Goal: Task Accomplishment & Management: Use online tool/utility

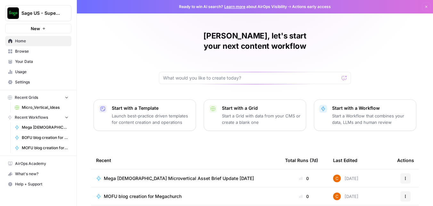
drag, startPoint x: 243, startPoint y: 75, endPoint x: 251, endPoint y: 64, distance: 13.0
click at [244, 73] on div "Corey, let's start your next content workflow Start with a Template Launch best…" at bounding box center [255, 152] width 356 height 305
click at [251, 75] on input "text" at bounding box center [251, 78] width 176 height 6
paste input "Thanks for your request! Based on the detailed insights from the [Megachurch Mi…"
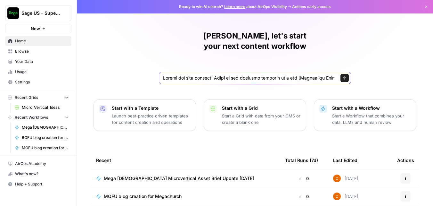
scroll to position [0, 8520]
type input "Thanks for your request! Based on the detailed insights from the [Megachurch Mi…"
click at [345, 74] on button "Send" at bounding box center [344, 78] width 8 height 8
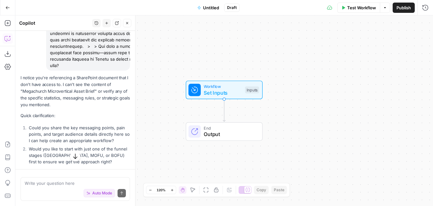
scroll to position [257, 0]
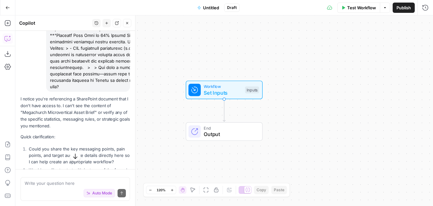
click at [64, 115] on p "I notice you're referencing a SharePoint document that I don't have access to. …" at bounding box center [74, 112] width 109 height 34
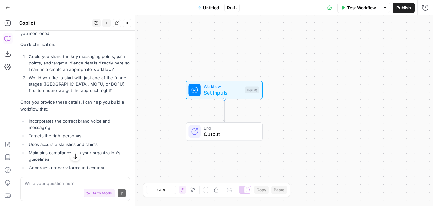
scroll to position [353, 0]
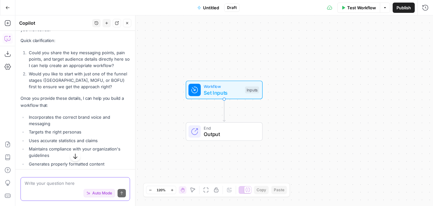
click at [41, 182] on textarea at bounding box center [75, 183] width 101 height 6
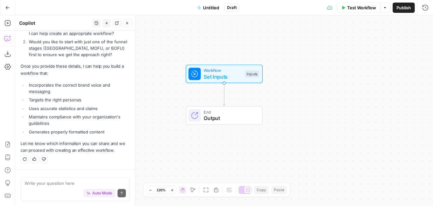
click at [11, 9] on button "Go Back" at bounding box center [8, 8] width 12 height 12
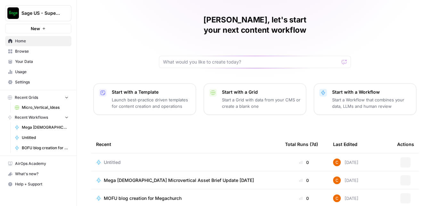
scroll to position [32, 0]
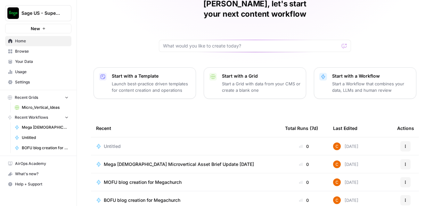
click at [409, 141] on div "Actions" at bounding box center [405, 146] width 17 height 10
click at [408, 141] on div "Actions" at bounding box center [405, 146] width 17 height 10
click at [403, 144] on icon "button" at bounding box center [405, 146] width 4 height 4
click at [371, 161] on button "Delete" at bounding box center [372, 165] width 66 height 9
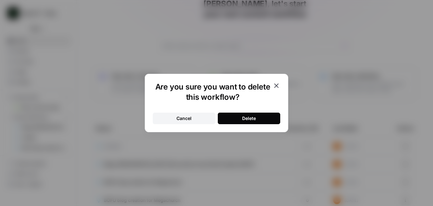
click at [241, 115] on button "Delete" at bounding box center [249, 118] width 62 height 12
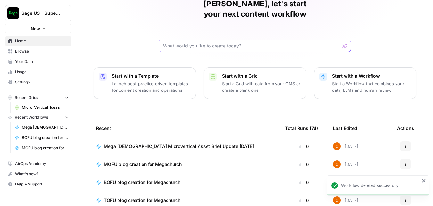
click at [224, 43] on input "text" at bounding box center [251, 46] width 176 height 6
paste input "Thanks for your request! Based on the pain points and messaging rules for the C…"
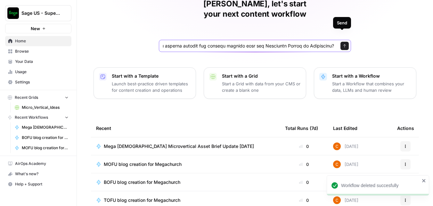
type input "Thanks for your request! Based on the pain points and messaging rules for the C…"
drag, startPoint x: 345, startPoint y: 36, endPoint x: 189, endPoint y: 53, distance: 156.9
click at [189, 54] on div "Corey, let's start your next content workflow Send Start with a Template Launch…" at bounding box center [255, 120] width 356 height 305
click at [201, 43] on input "text" at bounding box center [248, 46] width 171 height 6
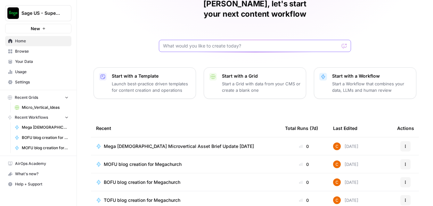
click at [219, 43] on input "text" at bounding box center [251, 46] width 176 height 6
paste input "✅ TOFU Prompt: Awareness Stage Prompt for Airops (TOFU): Create a Microsoft Wor…"
type input "✅ TOFU Prompt: Awareness Stage Prompt for Airops (TOFU): Create a Microsoft Wor…"
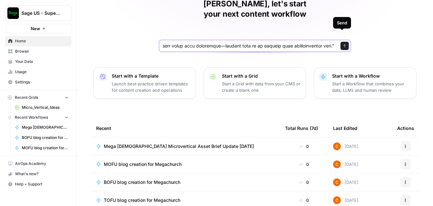
click at [342, 42] on button "Send" at bounding box center [344, 46] width 8 height 8
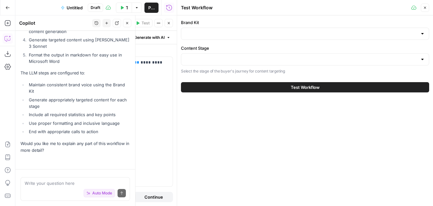
scroll to position [1103, 0]
click at [250, 70] on p "Select the stage of the buyer's journey for content targeting" at bounding box center [305, 71] width 248 height 6
click at [255, 64] on div at bounding box center [305, 59] width 248 height 12
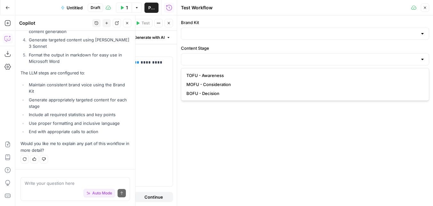
click at [230, 141] on div "Brand Kit Content Stage Select the stage of the buyer's journey for content tar…" at bounding box center [305, 110] width 256 height 190
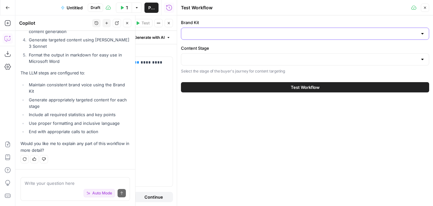
click at [261, 35] on input "Brand Kit" at bounding box center [301, 33] width 232 height 6
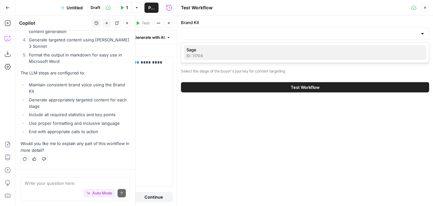
click at [242, 52] on span "Sage" at bounding box center [303, 49] width 235 height 6
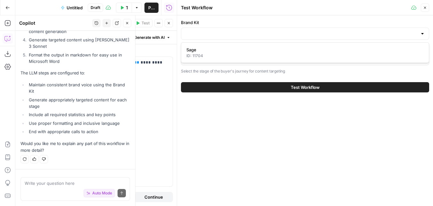
type input "Sage"
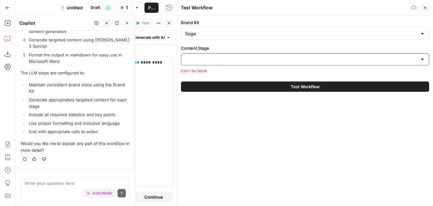
click at [242, 54] on div at bounding box center [305, 59] width 248 height 12
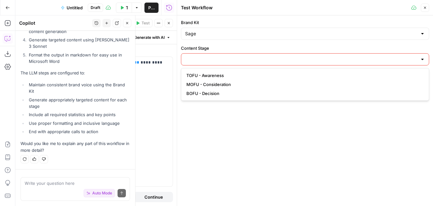
drag, startPoint x: 233, startPoint y: 70, endPoint x: 231, endPoint y: 73, distance: 3.9
click at [233, 70] on div "TOFU - Awareness MOFU - Consideration BOFU - Decision" at bounding box center [305, 84] width 248 height 33
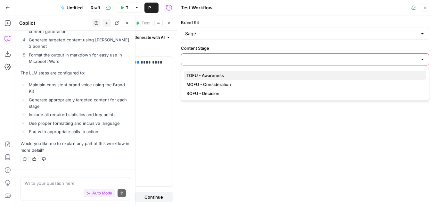
click at [231, 73] on span "TOFU - Awareness" at bounding box center [303, 75] width 235 height 6
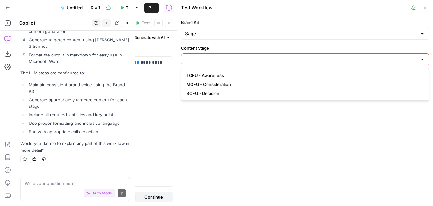
type input "TOFU - Awareness"
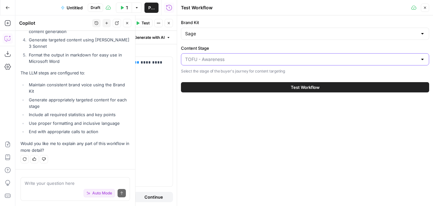
click at [254, 59] on input "Content Stage" at bounding box center [301, 59] width 232 height 6
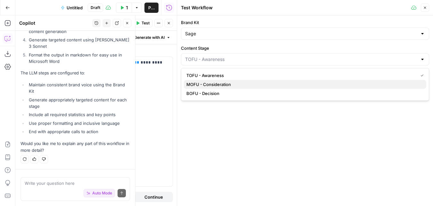
click at [242, 80] on button "MOFU - Consideration" at bounding box center [305, 84] width 242 height 9
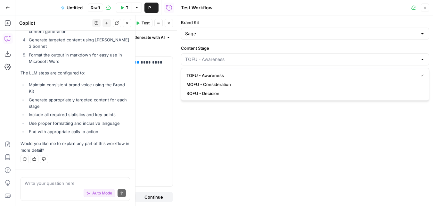
type input "MOFU - Consideration"
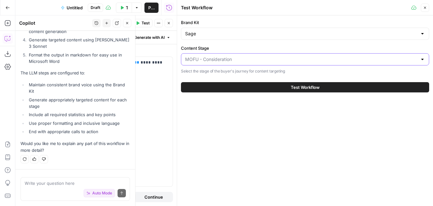
click at [255, 61] on input "Content Stage" at bounding box center [301, 59] width 232 height 6
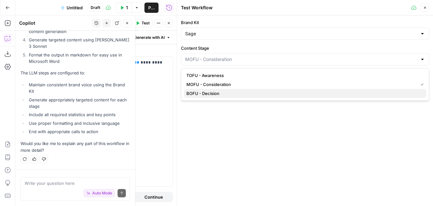
click at [236, 90] on span "BOFU - Decision" at bounding box center [303, 93] width 235 height 6
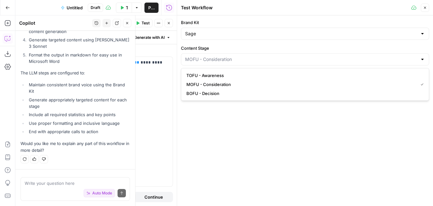
type input "BOFU - Decision"
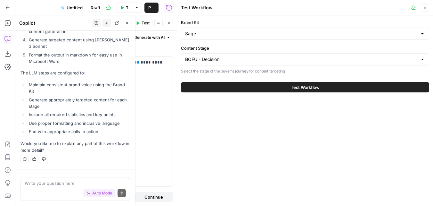
click at [169, 23] on icon "button" at bounding box center [169, 23] width 4 height 4
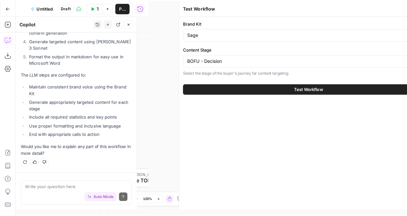
scroll to position [1096, 0]
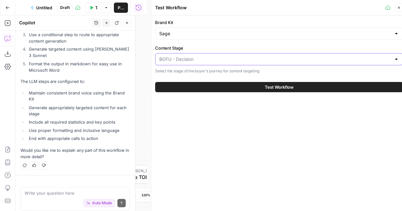
click at [238, 57] on input "Content Stage" at bounding box center [275, 59] width 232 height 6
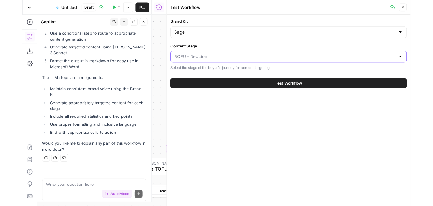
scroll to position [1091, 0]
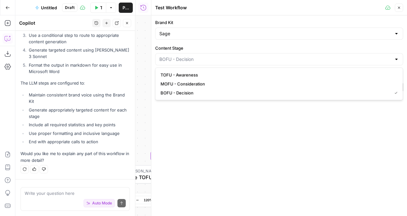
type input "BOFU - Decision"
click at [213, 132] on div "Brand Kit Sage Content Stage BOFU - Decision Select the stage of the buyer's jo…" at bounding box center [279, 115] width 256 height 200
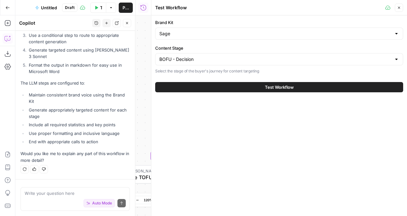
click at [288, 54] on div "BOFU - Decision" at bounding box center [279, 59] width 248 height 12
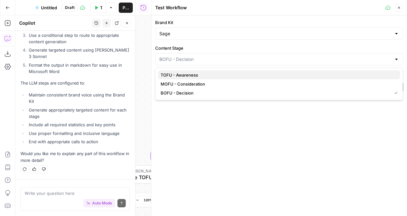
click at [198, 74] on span "TOFU - Awareness" at bounding box center [278, 75] width 235 height 6
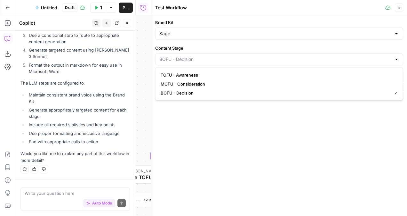
type input "TOFU - Awareness"
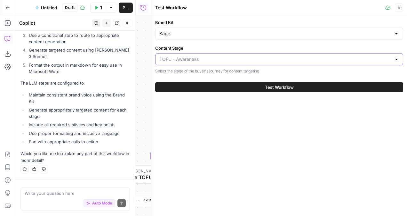
click at [236, 60] on input "Content Stage" at bounding box center [275, 59] width 232 height 6
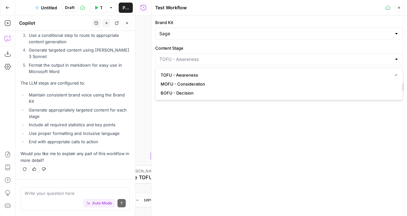
type input "TOFU - Awareness"
click at [213, 115] on div "Brand Kit Sage Content Stage TOFU - Awareness Select the stage of the buyer's j…" at bounding box center [279, 115] width 256 height 200
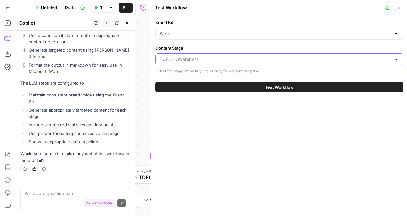
click at [221, 59] on input "Content Stage" at bounding box center [275, 59] width 232 height 6
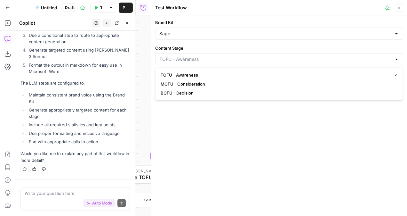
type input "TOFU - Awareness"
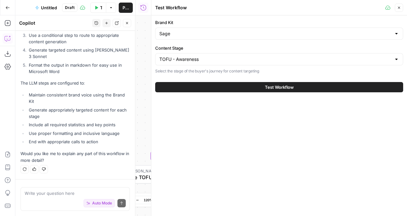
click at [206, 112] on div "Brand Kit Sage Content Stage TOFU - Awareness Select the stage of the buyer's j…" at bounding box center [279, 115] width 256 height 200
drag, startPoint x: 304, startPoint y: 3, endPoint x: 330, endPoint y: 139, distance: 138.1
click at [330, 139] on div "Brand Kit Sage Content Stage TOFU - Awareness Select the stage of the buyer's j…" at bounding box center [279, 115] width 256 height 200
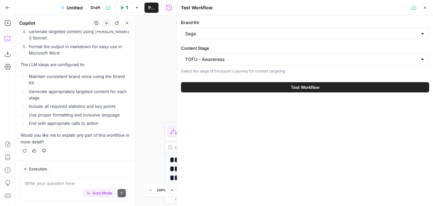
scroll to position [1112, 0]
click at [266, 56] on input "Content Stage" at bounding box center [301, 59] width 232 height 6
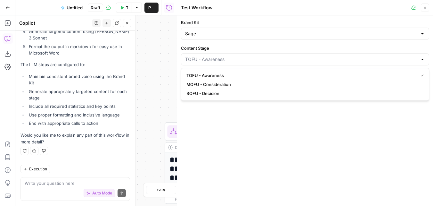
type input "TOFU - Awareness"
click at [200, 111] on div "Brand Kit Sage Content Stage TOFU - Awareness Select the stage of the buyer's j…" at bounding box center [305, 110] width 256 height 190
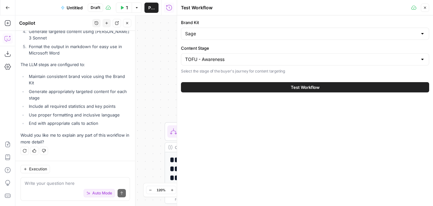
click at [427, 6] on button "Close" at bounding box center [425, 8] width 8 height 8
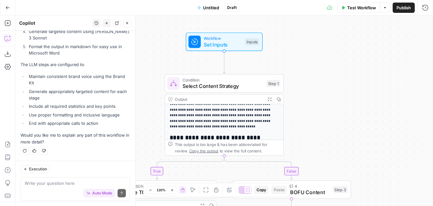
scroll to position [96, 0]
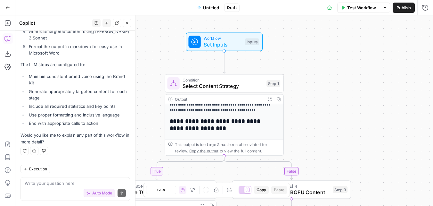
click at [147, 188] on button "Zoom Out" at bounding box center [150, 190] width 8 height 8
click at [146, 188] on button "Zoom Out" at bounding box center [150, 190] width 8 height 8
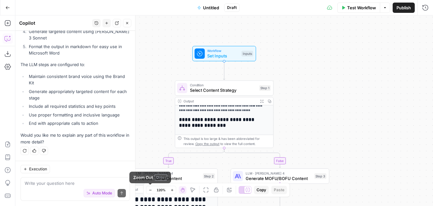
click at [146, 188] on button "Zoom Out" at bounding box center [150, 190] width 8 height 8
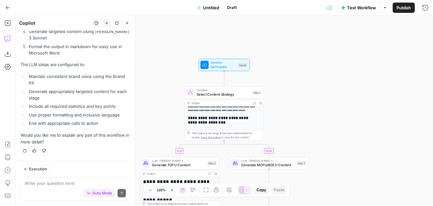
click at [146, 188] on button "Zoom Out" at bounding box center [150, 190] width 8 height 8
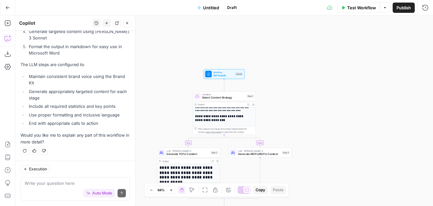
click at [129, 25] on button "Close" at bounding box center [127, 23] width 8 height 8
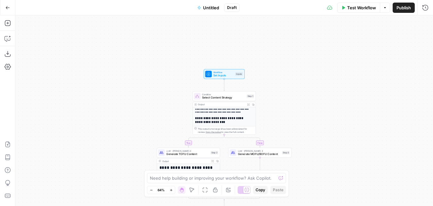
scroll to position [78, 0]
click at [170, 190] on icon "button" at bounding box center [171, 190] width 4 height 4
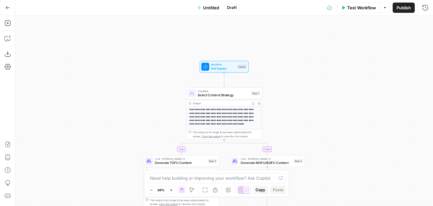
click at [170, 190] on icon "button" at bounding box center [171, 190] width 4 height 4
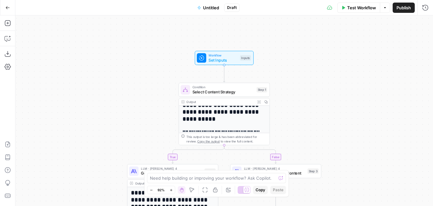
scroll to position [110, 0]
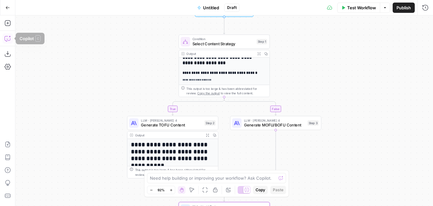
click at [8, 39] on icon "button" at bounding box center [7, 39] width 2 height 0
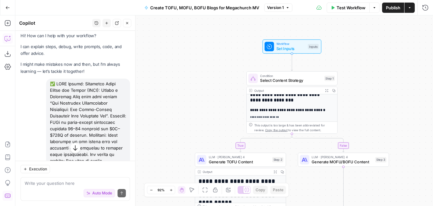
scroll to position [0, 0]
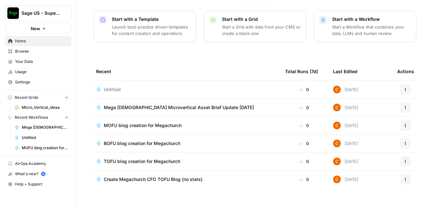
scroll to position [89, 0]
click at [108, 86] on span "Untitled" at bounding box center [112, 89] width 17 height 6
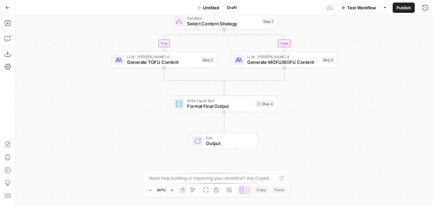
click at [149, 188] on icon "button" at bounding box center [151, 190] width 4 height 4
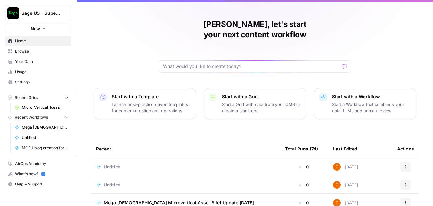
scroll to position [32, 0]
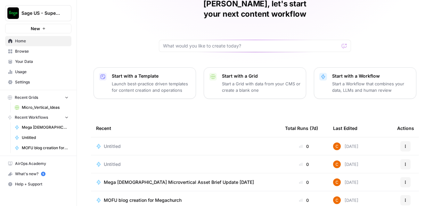
click at [114, 143] on span "Untitled" at bounding box center [112, 146] width 17 height 6
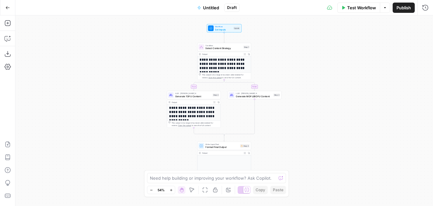
click at [12, 9] on button "Go Back" at bounding box center [8, 8] width 12 height 12
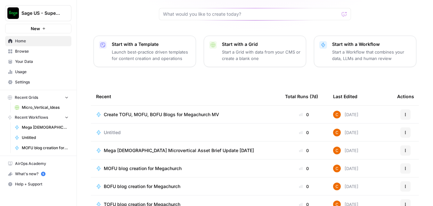
scroll to position [64, 0]
click at [197, 111] on span "Create TOFU, MOFU, BOFU Blogs for Megachurch MV" at bounding box center [161, 114] width 115 height 6
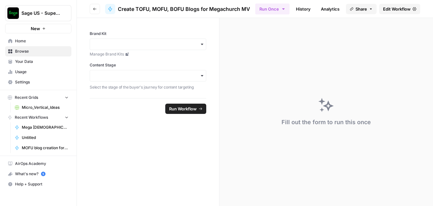
click at [97, 12] on button "Go back" at bounding box center [95, 9] width 10 height 10
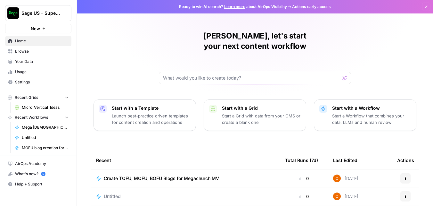
click at [138, 175] on span "Create TOFU, MOFU, BOFU Blogs for Megachurch MV" at bounding box center [161, 178] width 115 height 6
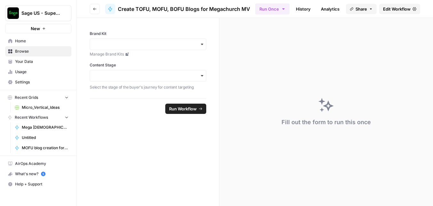
click at [184, 49] on div "button" at bounding box center [148, 44] width 117 height 12
click at [201, 47] on div "button" at bounding box center [148, 44] width 117 height 12
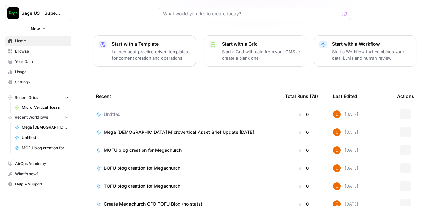
scroll to position [64, 0]
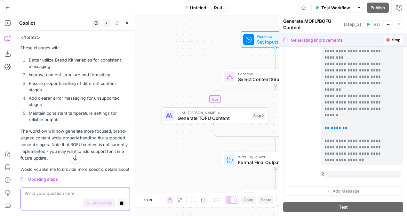
scroll to position [896, 0]
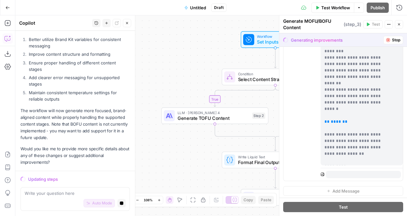
drag, startPoint x: 396, startPoint y: 25, endPoint x: 215, endPoint y: 53, distance: 182.7
click at [216, 53] on body "Sage US - Super Marketer New Home Browse Your Data Usage Settings Recent Grids …" at bounding box center [203, 108] width 407 height 216
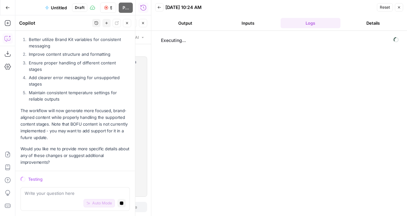
click at [182, 24] on button "Output" at bounding box center [185, 23] width 60 height 10
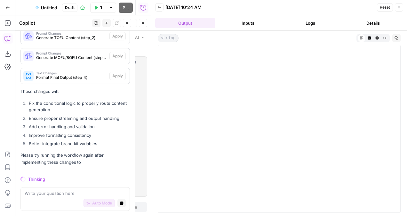
scroll to position [1160, 0]
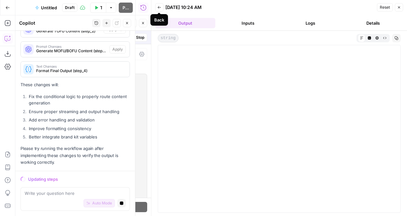
click at [263, 25] on button "Inputs" at bounding box center [248, 23] width 60 height 10
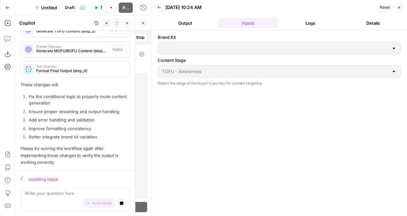
type input "Sage"
click at [305, 21] on button "Logs" at bounding box center [311, 23] width 60 height 10
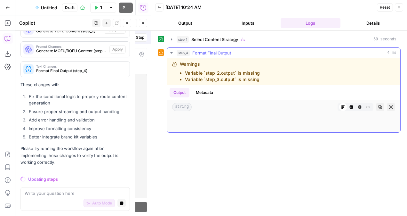
click at [225, 78] on li "Variable `step_3.output` is missing" at bounding box center [222, 79] width 75 height 6
click at [206, 36] on span "Select Content Strategy" at bounding box center [214, 39] width 47 height 6
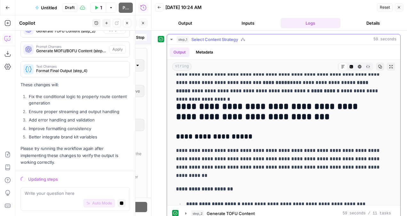
scroll to position [0, 0]
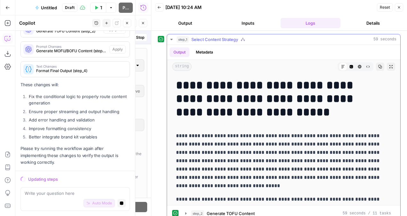
click at [169, 38] on icon "button" at bounding box center [171, 39] width 5 height 5
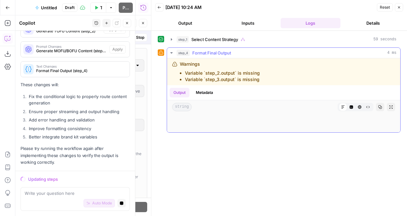
click at [210, 76] on li "Variable `step_3.output` is missing" at bounding box center [222, 79] width 75 height 6
click at [170, 50] on icon "button" at bounding box center [171, 52] width 5 height 5
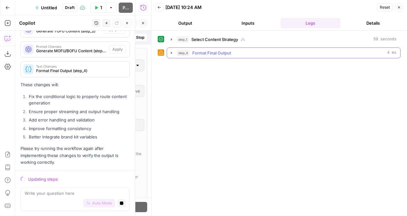
click at [170, 50] on icon "button" at bounding box center [171, 52] width 5 height 5
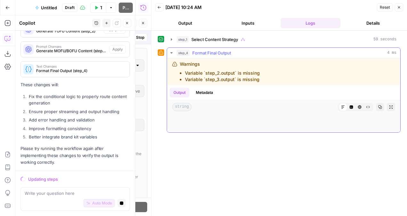
click at [197, 83] on div "Warnings Variable `step_2.output` is missing Variable `step_3.output` is missing" at bounding box center [283, 71] width 233 height 27
click at [202, 86] on div "Output Metadata" at bounding box center [283, 92] width 233 height 15
click at [202, 89] on button "Metadata" at bounding box center [204, 93] width 25 height 10
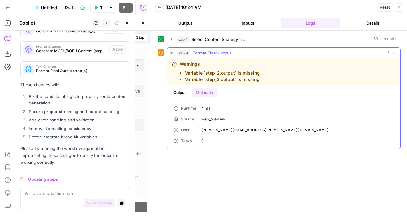
click at [177, 90] on button "Output" at bounding box center [180, 93] width 20 height 10
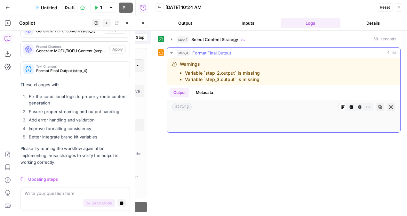
click at [221, 79] on li "Variable `step_3.output` is missing" at bounding box center [222, 79] width 75 height 6
click at [184, 20] on button "Output" at bounding box center [185, 23] width 60 height 10
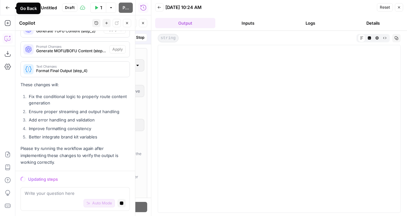
click at [6, 5] on button "Go Back" at bounding box center [8, 8] width 12 height 12
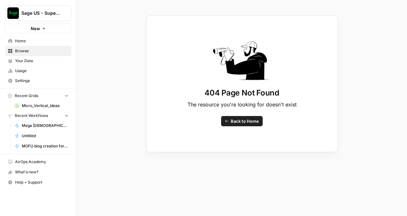
click at [21, 38] on span "Home" at bounding box center [41, 41] width 53 height 6
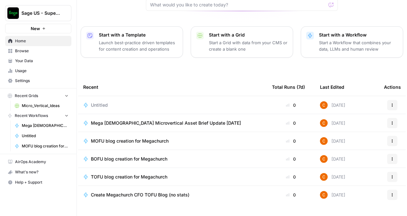
scroll to position [78, 0]
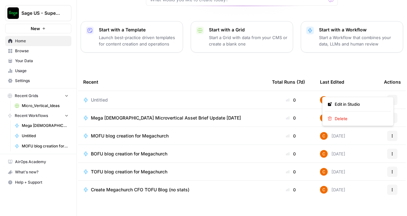
click at [390, 95] on button "Actions" at bounding box center [392, 100] width 10 height 10
click at [166, 73] on div "Recent" at bounding box center [172, 82] width 179 height 18
click at [70, 116] on button "Recent Workflows" at bounding box center [38, 116] width 66 height 10
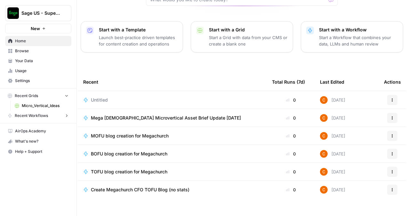
click at [70, 116] on button "Recent Workflows" at bounding box center [38, 116] width 66 height 10
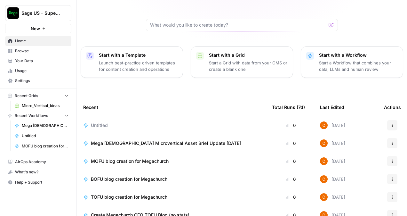
scroll to position [0, 0]
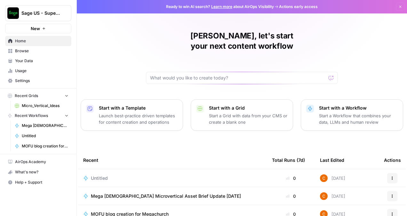
click at [321, 105] on p "Start with a Workflow" at bounding box center [358, 108] width 79 height 6
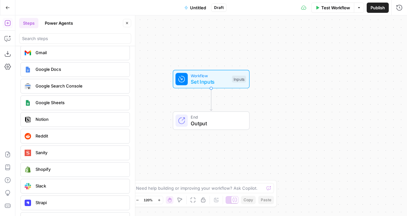
scroll to position [1210, 0]
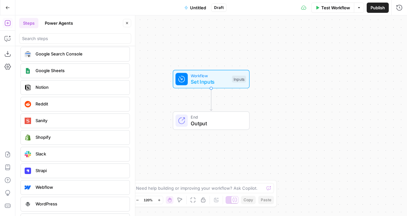
click at [6, 5] on icon "button" at bounding box center [7, 7] width 4 height 4
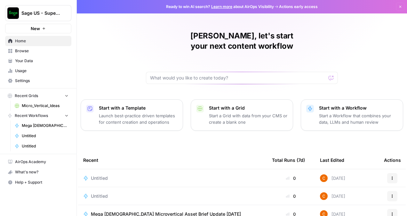
click at [183, 72] on div at bounding box center [242, 78] width 192 height 12
type input "t"
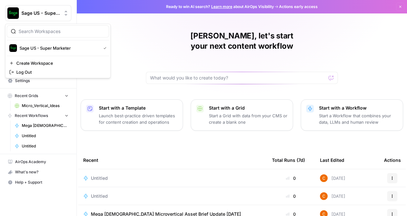
click at [62, 14] on div "Sage US - Super Marketer" at bounding box center [45, 13] width 48 height 6
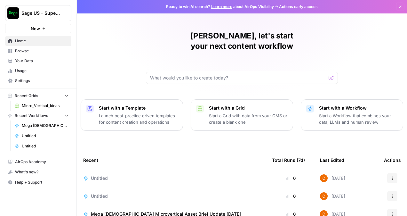
click at [126, 28] on div "[PERSON_NAME], let's start your next content workflow Start with a Template Lau…" at bounding box center [242, 152] width 330 height 305
click at [27, 56] on link "Your Data" at bounding box center [38, 61] width 66 height 10
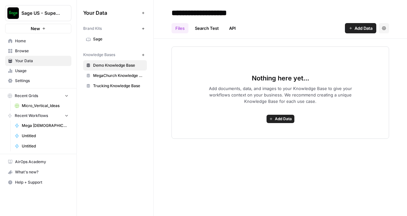
click at [36, 51] on span "Browse" at bounding box center [41, 51] width 53 height 6
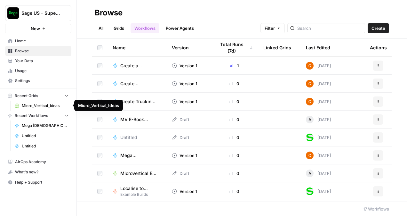
click at [51, 104] on span "Micro_Vertical_Ideas" at bounding box center [45, 106] width 47 height 6
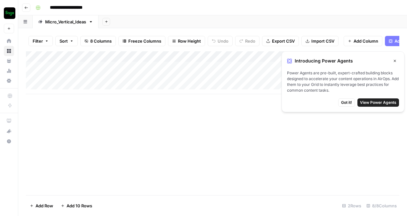
click at [24, 7] on icon "button" at bounding box center [26, 8] width 4 height 4
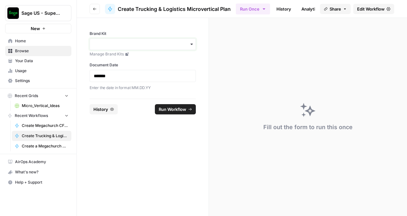
click at [161, 42] on input "Brand Kit" at bounding box center [143, 44] width 98 height 6
click at [162, 59] on div "Sage" at bounding box center [143, 61] width 106 height 12
click at [145, 73] on p "*******" at bounding box center [143, 76] width 98 height 6
click at [103, 76] on p "*******" at bounding box center [143, 76] width 98 height 6
click at [177, 108] on span "Run Workflow" at bounding box center [173, 109] width 28 height 6
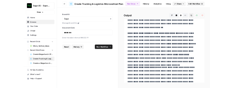
scroll to position [575, 0]
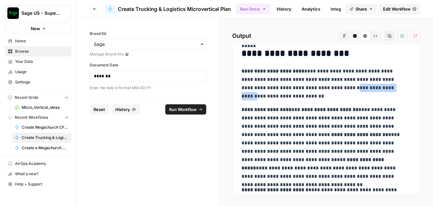
drag, startPoint x: 344, startPoint y: 89, endPoint x: 398, endPoint y: 82, distance: 54.9
click at [398, 82] on p "**********" at bounding box center [323, 83] width 165 height 33
click at [370, 93] on p "**********" at bounding box center [323, 83] width 165 height 33
drag, startPoint x: 345, startPoint y: 88, endPoint x: 348, endPoint y: 93, distance: 5.9
click at [348, 93] on p "**********" at bounding box center [323, 83] width 165 height 33
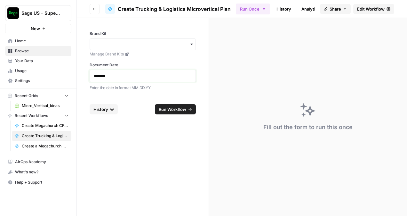
drag, startPoint x: 103, startPoint y: 74, endPoint x: 108, endPoint y: 72, distance: 5.8
click at [103, 74] on p "*******" at bounding box center [143, 76] width 98 height 6
click at [156, 46] on input "Brand Kit" at bounding box center [143, 44] width 98 height 6
click at [141, 63] on div "Sage" at bounding box center [143, 61] width 106 height 12
click at [170, 110] on span "Run Workflow" at bounding box center [173, 109] width 28 height 6
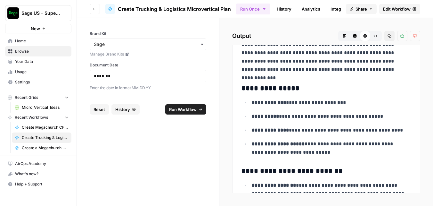
scroll to position [615, 0]
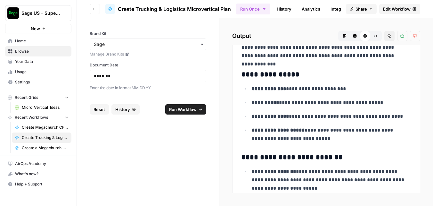
click at [296, 116] on p "**********" at bounding box center [329, 116] width 154 height 8
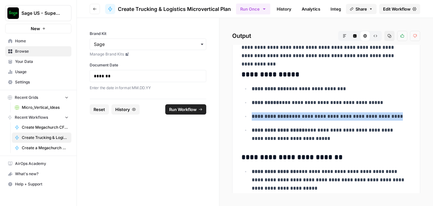
click at [296, 116] on p "**********" at bounding box center [329, 116] width 154 height 8
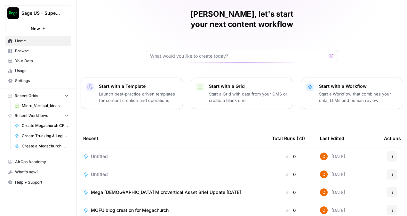
scroll to position [32, 0]
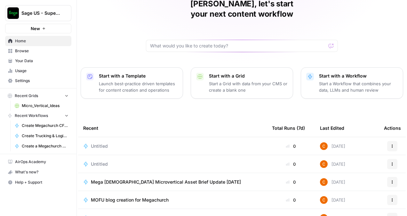
click at [98, 143] on span "Untitled" at bounding box center [99, 146] width 17 height 6
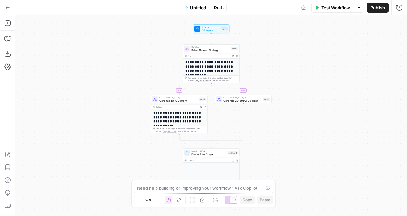
click at [222, 6] on span "Draft" at bounding box center [219, 8] width 10 height 6
click at [330, 11] on button "Test Workflow" at bounding box center [333, 8] width 43 height 10
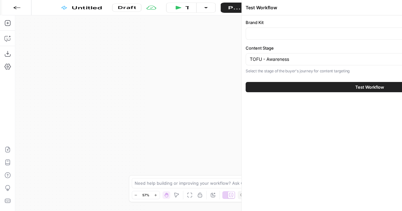
type input "Sage"
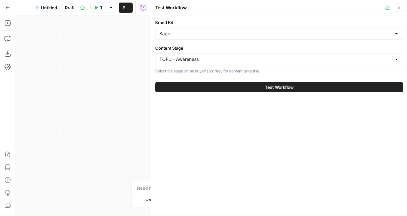
click at [261, 90] on button "Test Workflow" at bounding box center [279, 87] width 248 height 10
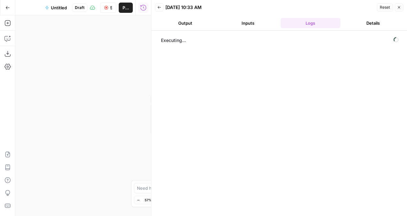
click at [193, 22] on button "Output" at bounding box center [185, 23] width 60 height 10
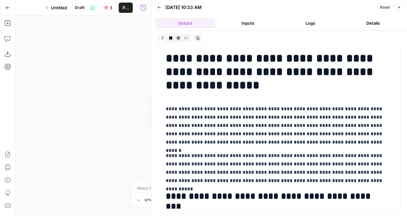
click at [244, 16] on header "Back 08/29/25 at 10:33 AM Reset Close Output Inputs Logs Details" at bounding box center [279, 15] width 256 height 31
drag, startPoint x: 282, startPoint y: 21, endPoint x: 268, endPoint y: 22, distance: 14.8
click at [282, 21] on button "Logs" at bounding box center [311, 23] width 60 height 10
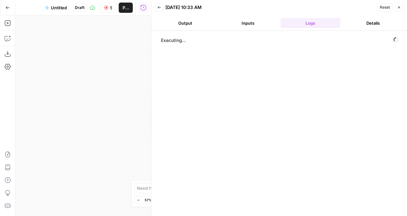
click at [263, 22] on button "Inputs" at bounding box center [248, 23] width 60 height 10
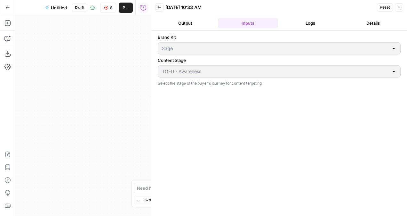
click at [204, 14] on header "Back 08/29/25 at 10:33 AM Reset Close Output Inputs Logs Details" at bounding box center [279, 15] width 256 height 31
click at [193, 18] on button "Output" at bounding box center [185, 23] width 60 height 10
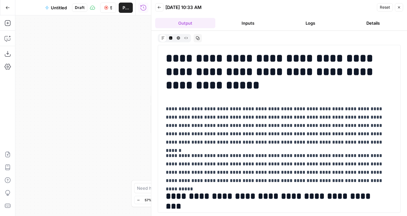
click at [107, 9] on icon "button" at bounding box center [106, 8] width 4 height 4
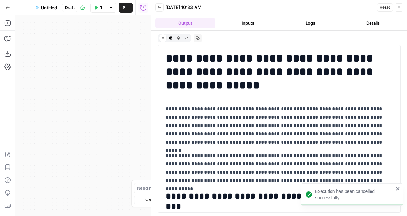
click at [3, 3] on button "Go Back" at bounding box center [8, 8] width 12 height 12
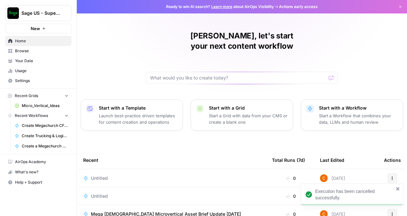
click at [97, 175] on span "Untitled" at bounding box center [99, 178] width 17 height 6
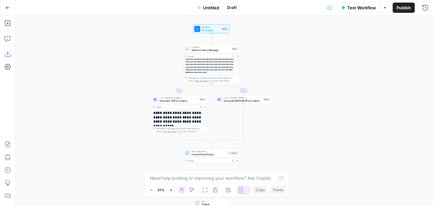
scroll to position [27, 0]
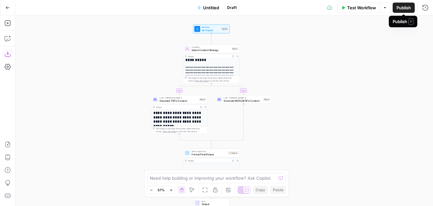
click at [393, 7] on button "Publish" at bounding box center [404, 8] width 22 height 10
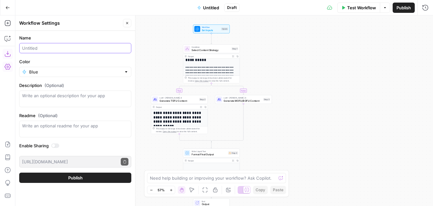
click at [98, 49] on input "Name" at bounding box center [75, 48] width 106 height 6
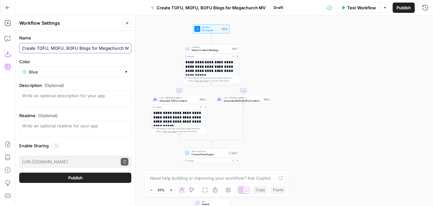
type input "Create TOFU, MOFU, BOFU Blogs for Megachurch MV"
click at [83, 172] on button "Publish" at bounding box center [75, 177] width 112 height 10
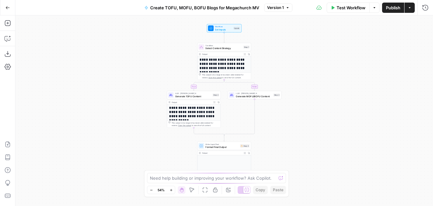
click at [5, 6] on icon "button" at bounding box center [7, 7] width 4 height 4
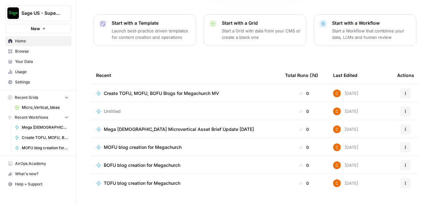
scroll to position [89, 0]
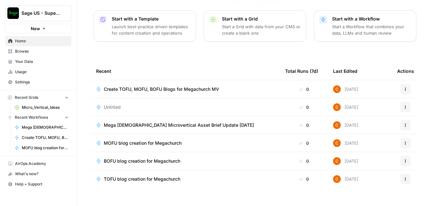
click at [208, 86] on span "Create TOFU, MOFU, BOFU Blogs for Megachurch MV" at bounding box center [161, 89] width 115 height 6
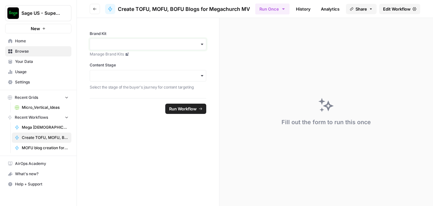
click at [174, 44] on input "Brand Kit" at bounding box center [148, 44] width 108 height 6
click at [153, 61] on div "Sage" at bounding box center [148, 61] width 116 height 12
drag, startPoint x: 146, startPoint y: 74, endPoint x: 143, endPoint y: 81, distance: 7.0
click at [146, 75] on input "Content Stage" at bounding box center [148, 75] width 108 height 6
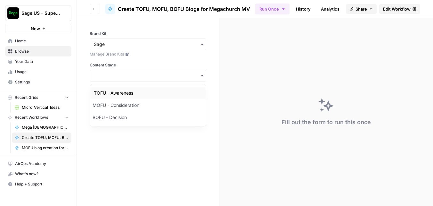
click at [134, 91] on div "TOFU - Awareness" at bounding box center [148, 93] width 116 height 12
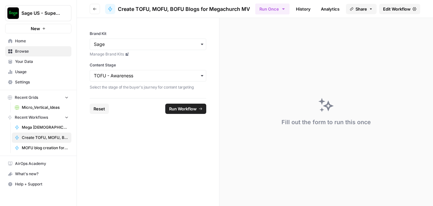
click at [187, 106] on span "Run Workflow" at bounding box center [183, 108] width 28 height 6
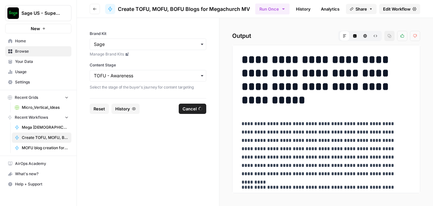
click at [101, 110] on span "Reset" at bounding box center [99, 108] width 12 height 6
click at [177, 49] on div "button" at bounding box center [148, 44] width 117 height 12
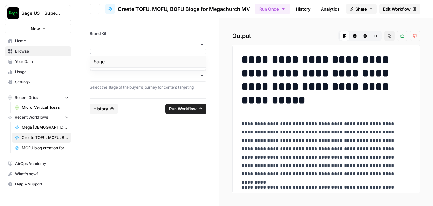
click at [169, 59] on div "Sage" at bounding box center [148, 61] width 116 height 12
click at [154, 74] on input "Content Stage" at bounding box center [148, 75] width 108 height 6
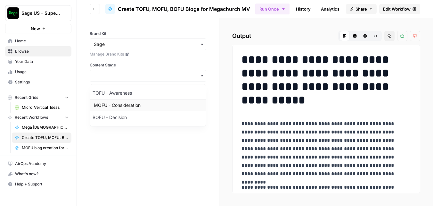
click at [119, 104] on div "MOFU - Consideration" at bounding box center [148, 105] width 116 height 12
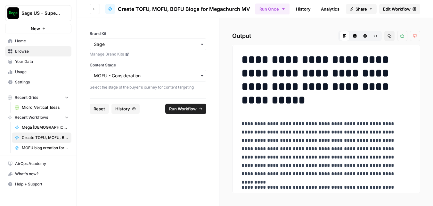
click at [205, 101] on form "Brand Kit Manage Brand Kits Content Stage Select the stage of the buyer's journ…" at bounding box center [148, 112] width 142 height 188
click at [196, 105] on span "Run Workflow" at bounding box center [183, 108] width 28 height 6
click at [154, 75] on input "Content Stage" at bounding box center [148, 75] width 108 height 6
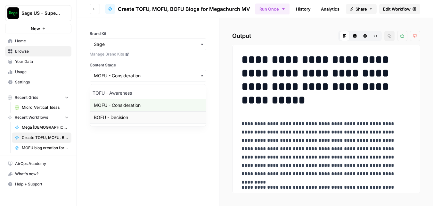
click at [123, 112] on div "BOFU - Decision" at bounding box center [148, 117] width 116 height 12
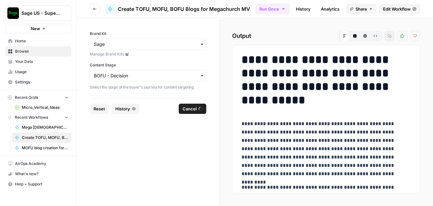
click at [187, 109] on span "Cancel" at bounding box center [189, 108] width 14 height 6
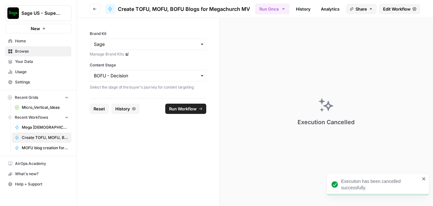
click at [98, 110] on span "Reset" at bounding box center [99, 108] width 12 height 6
click at [176, 47] on input "Brand Kit" at bounding box center [148, 44] width 108 height 6
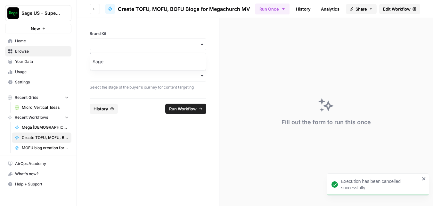
click at [157, 71] on div "button" at bounding box center [148, 76] width 117 height 12
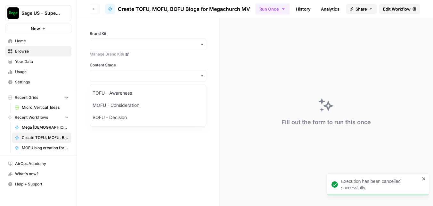
click at [175, 50] on div "button" at bounding box center [148, 44] width 117 height 12
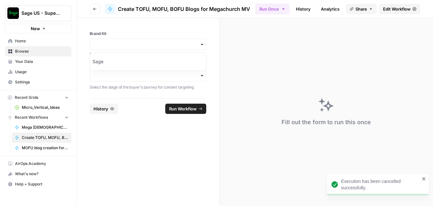
click at [166, 62] on div "Sage" at bounding box center [148, 61] width 116 height 12
click at [152, 75] on input "Content Stage" at bounding box center [148, 75] width 108 height 6
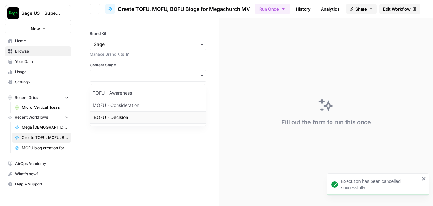
click at [109, 113] on div "BOFU - Decision" at bounding box center [148, 117] width 116 height 12
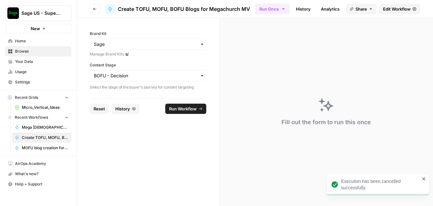
click at [179, 106] on span "Run Workflow" at bounding box center [183, 108] width 28 height 6
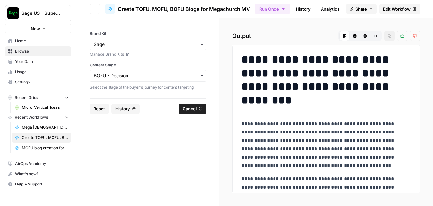
click at [101, 108] on span "Reset" at bounding box center [99, 108] width 12 height 6
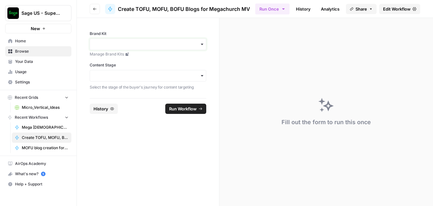
click at [159, 45] on input "Brand Kit" at bounding box center [148, 44] width 108 height 6
click at [142, 61] on div "Sage" at bounding box center [148, 61] width 116 height 12
click at [183, 79] on div "button" at bounding box center [148, 76] width 117 height 12
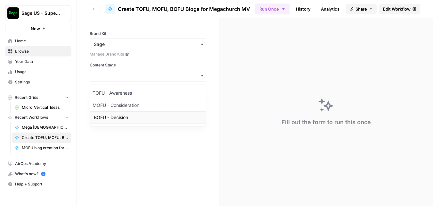
click at [134, 112] on div "BOFU - Decision" at bounding box center [148, 117] width 116 height 12
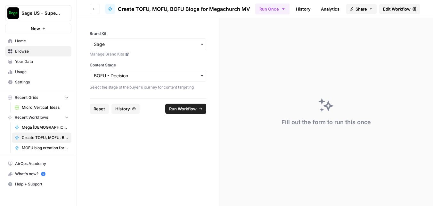
click at [185, 113] on button "Run Workflow" at bounding box center [185, 108] width 41 height 10
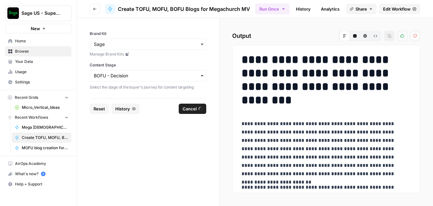
click at [185, 111] on span "Cancel" at bounding box center [189, 108] width 14 height 6
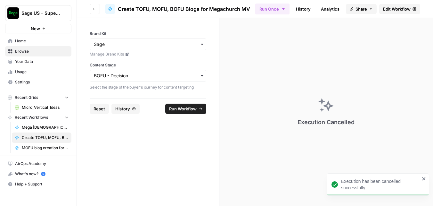
click at [426, 176] on div "Execution has been cancelled successfully." at bounding box center [378, 184] width 102 height 22
click at [101, 106] on span "Reset" at bounding box center [99, 108] width 12 height 6
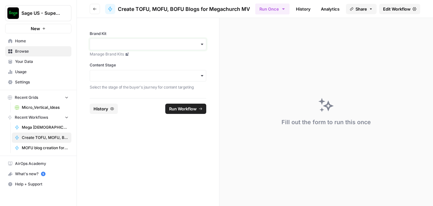
click at [150, 46] on input "Brand Kit" at bounding box center [148, 44] width 108 height 6
click at [135, 63] on div "Sage" at bounding box center [148, 61] width 116 height 12
click at [135, 72] on div "button" at bounding box center [148, 76] width 117 height 12
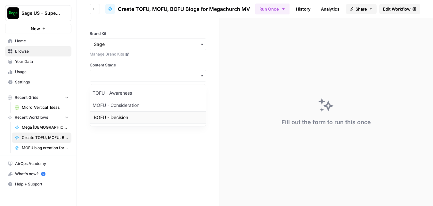
click at [116, 116] on div "BOFU - Decision" at bounding box center [148, 117] width 116 height 12
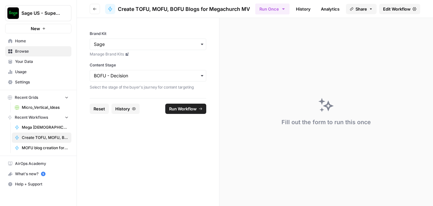
click at [188, 81] on div "button" at bounding box center [148, 76] width 117 height 12
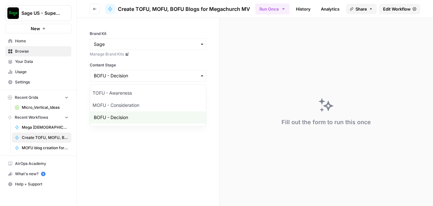
click at [205, 62] on div "Brand Kit Manage Brand Kits Content Stage Select the stage of the buyer's journ…" at bounding box center [148, 61] width 117 height 60
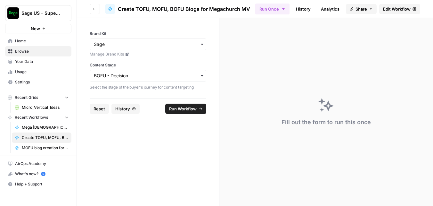
click at [185, 108] on span "Run Workflow" at bounding box center [183, 108] width 28 height 6
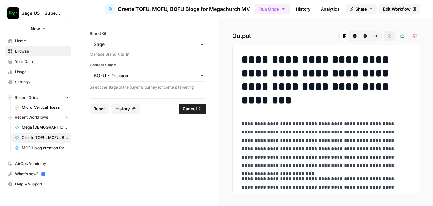
click at [100, 109] on span "Reset" at bounding box center [99, 108] width 12 height 6
drag, startPoint x: 153, startPoint y: 43, endPoint x: 150, endPoint y: 51, distance: 8.8
click at [153, 43] on input "Brand Kit" at bounding box center [148, 44] width 108 height 6
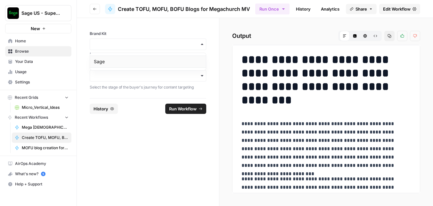
click at [144, 58] on div "Sage" at bounding box center [148, 61] width 116 height 12
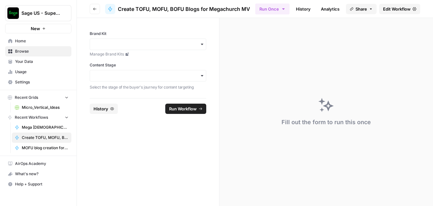
click at [133, 51] on div "Brand Kit Manage Brand Kits" at bounding box center [148, 44] width 117 height 26
click at [139, 47] on div "button" at bounding box center [148, 44] width 117 height 12
click at [124, 61] on div "Sage" at bounding box center [148, 61] width 116 height 12
click at [192, 108] on span "Run Workflow" at bounding box center [183, 108] width 28 height 6
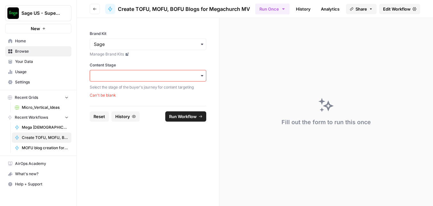
click at [144, 80] on div "button" at bounding box center [148, 76] width 117 height 12
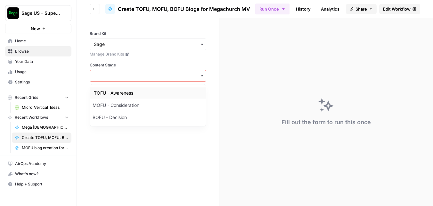
click at [122, 95] on div "TOFU - Awareness" at bounding box center [148, 93] width 116 height 12
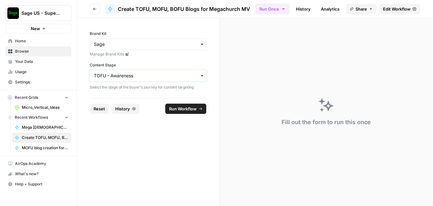
click at [129, 78] on input "Content Stage" at bounding box center [148, 75] width 108 height 6
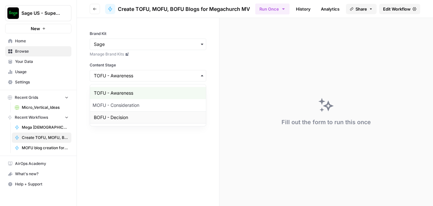
click at [123, 114] on div "BOFU - Decision" at bounding box center [148, 117] width 116 height 12
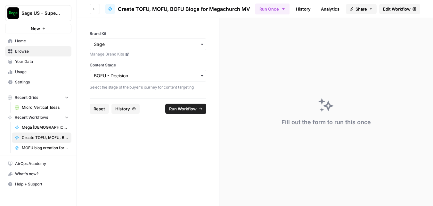
click at [193, 110] on span "Run Workflow" at bounding box center [183, 108] width 28 height 6
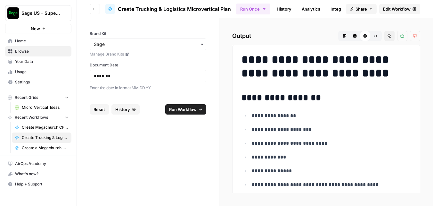
scroll to position [615, 0]
